Goal: Participate in discussion: Engage in conversation with other users on a specific topic

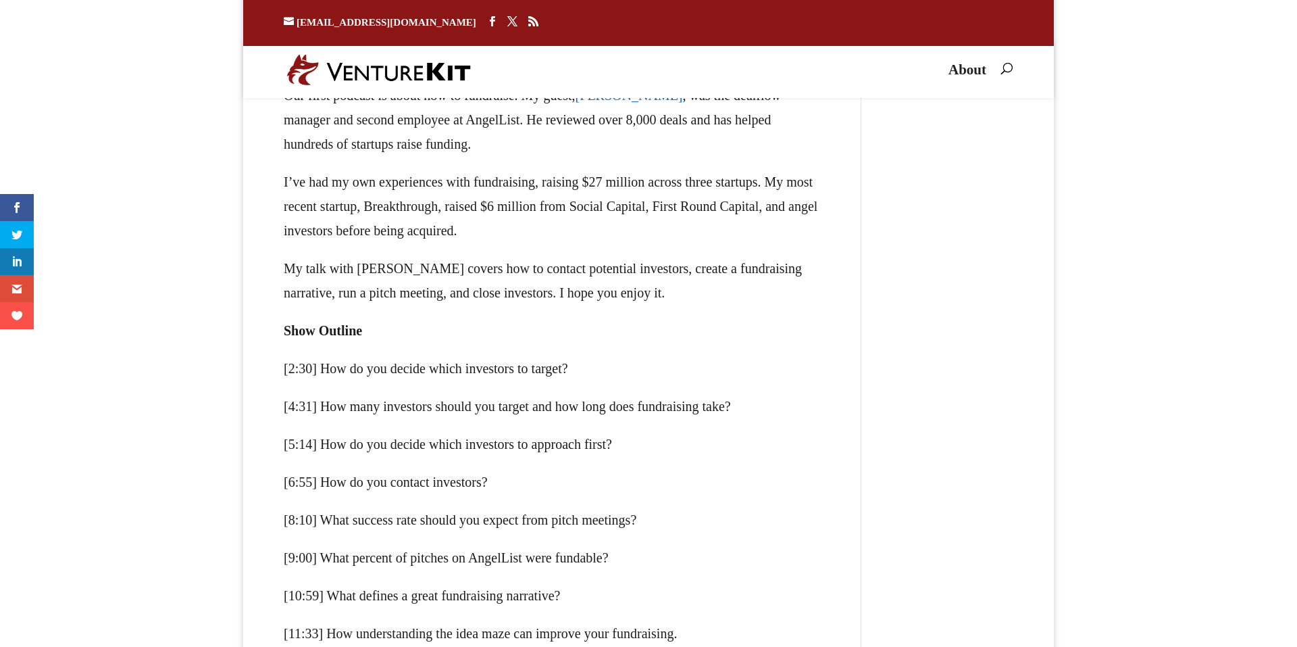
scroll to position [351, 0]
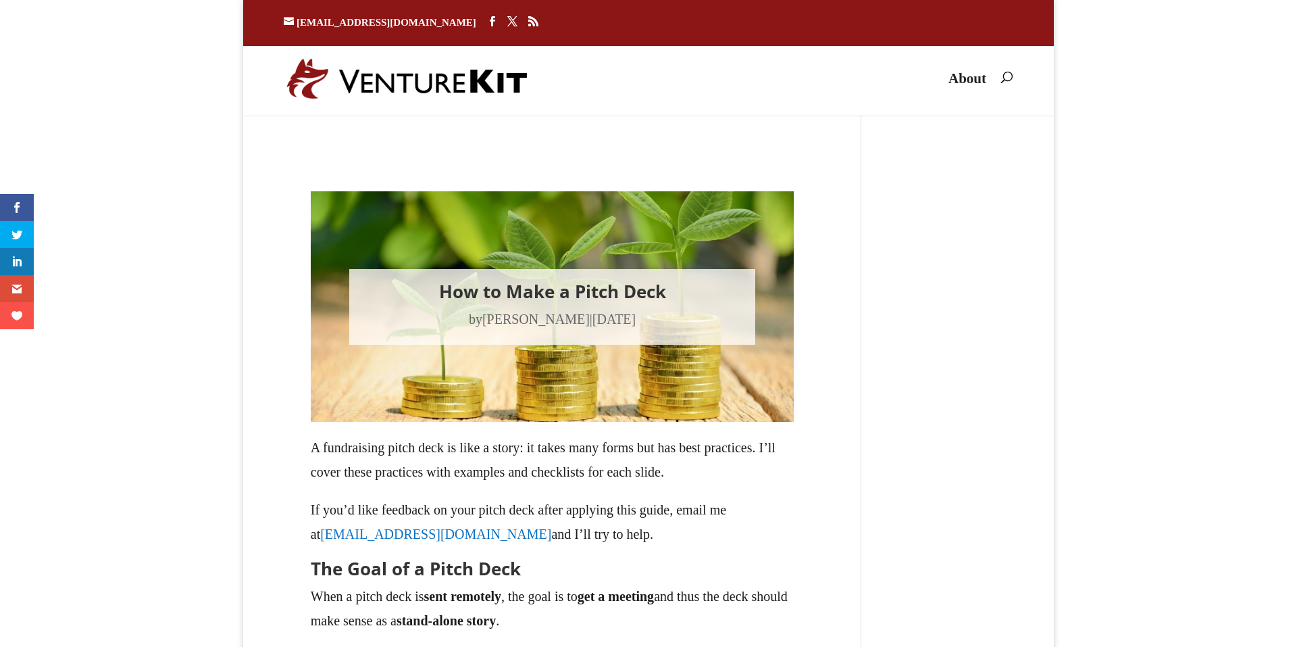
type textarea "Comment *"
type input "Name *"
type input "Email *"
type input "Website"
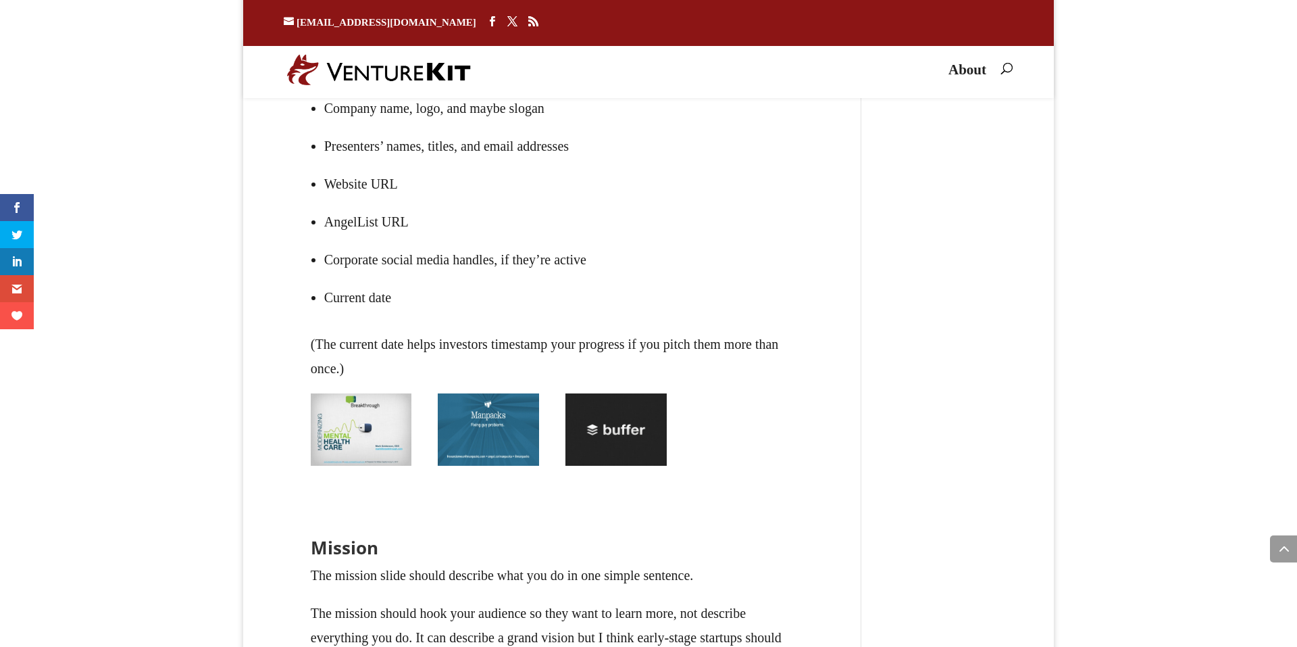
scroll to position [1976, 0]
